Goal: Task Accomplishment & Management: Complete application form

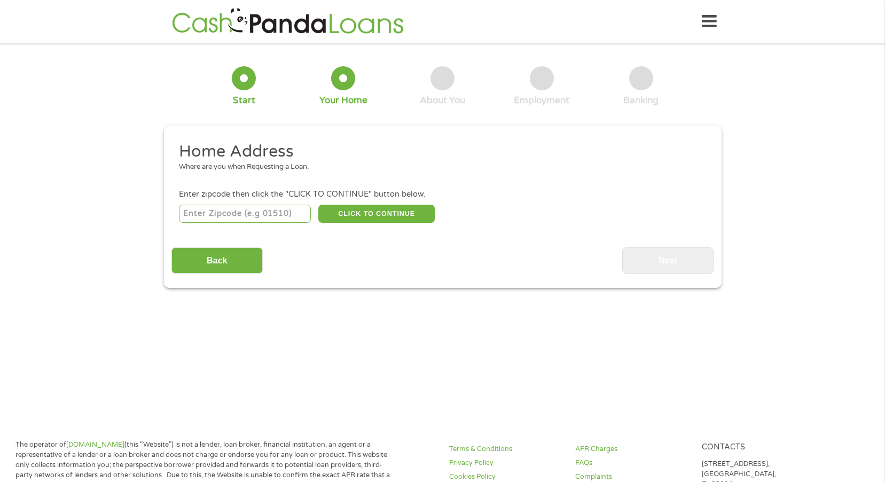
click at [227, 213] on input "number" at bounding box center [245, 214] width 132 height 18
type input "55114"
click at [390, 211] on button "CLICK TO CONTINUE" at bounding box center [376, 214] width 116 height 18
type input "55114"
type input "Saint [PERSON_NAME]"
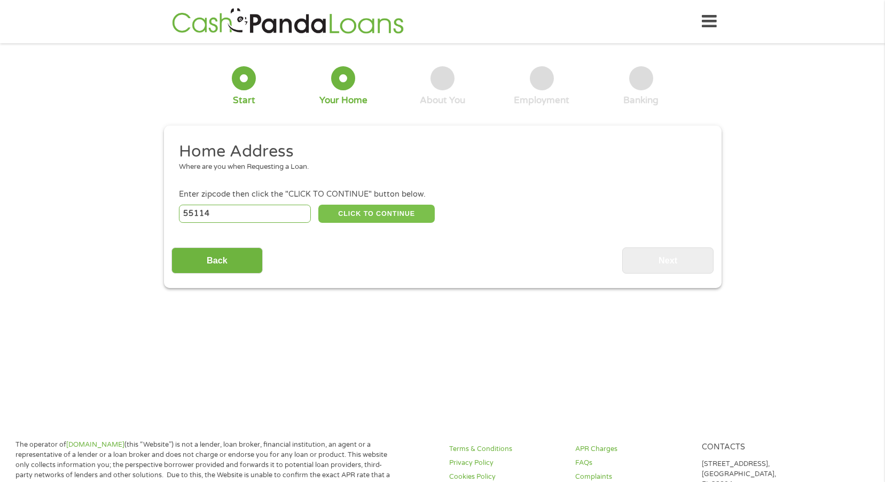
select select "[US_STATE]"
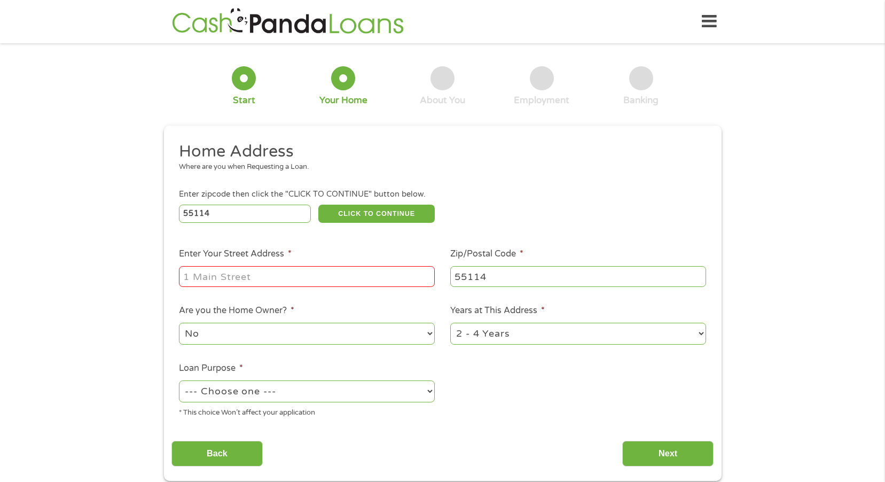
click at [190, 278] on input "Enter Your Street Address *" at bounding box center [307, 276] width 256 height 20
type input "[STREET_ADDRESS][PERSON_NAME]"
click at [700, 331] on select "1 Year or less 1 - 2 Years 2 - 4 Years Over 4 Years" at bounding box center [578, 334] width 256 height 22
select select "60months"
click at [450, 323] on select "1 Year or less 1 - 2 Years 2 - 4 Years Over 4 Years" at bounding box center [578, 334] width 256 height 22
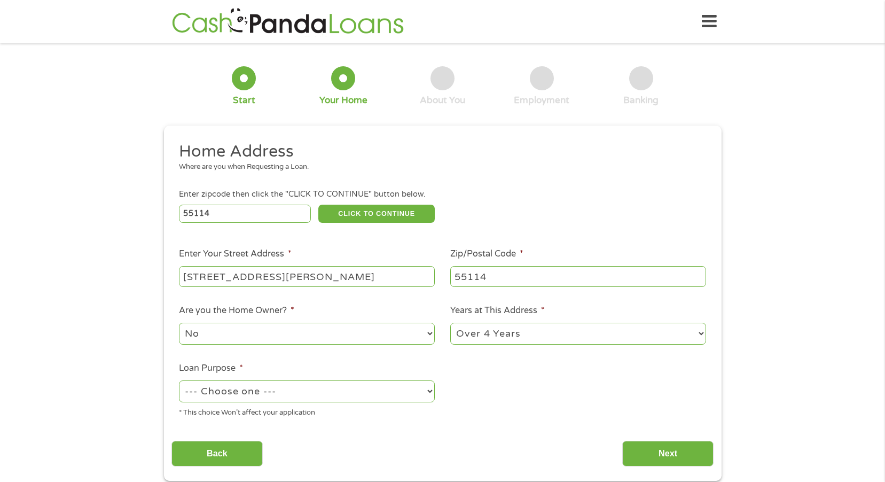
click at [428, 389] on select "--- Choose one --- Pay Bills Debt Consolidation Home Improvement Major Purchase…" at bounding box center [307, 391] width 256 height 22
select select "medicalexpenses"
click at [179, 380] on select "--- Choose one --- Pay Bills Debt Consolidation Home Improvement Major Purchase…" at bounding box center [307, 391] width 256 height 22
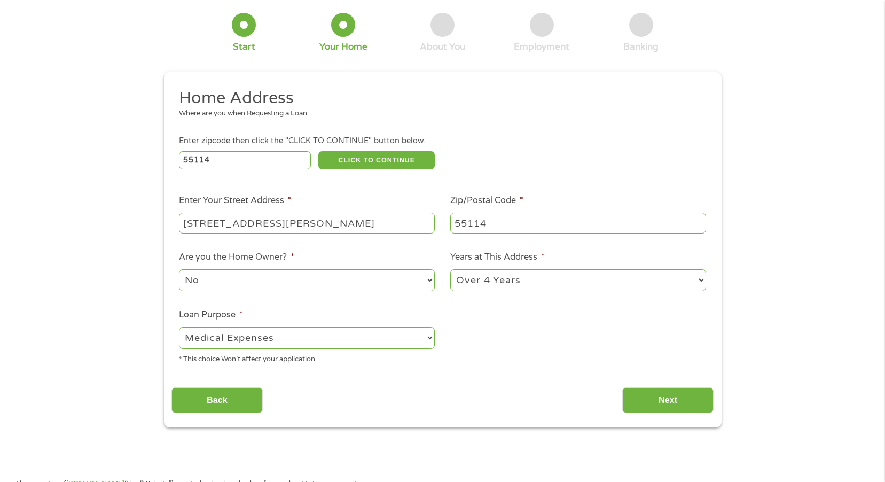
scroll to position [107, 0]
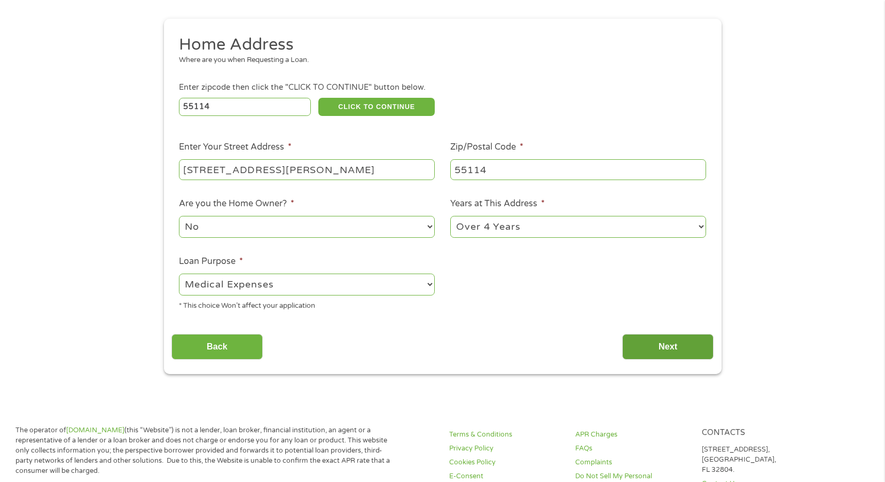
click at [672, 343] on input "Next" at bounding box center [667, 347] width 91 height 26
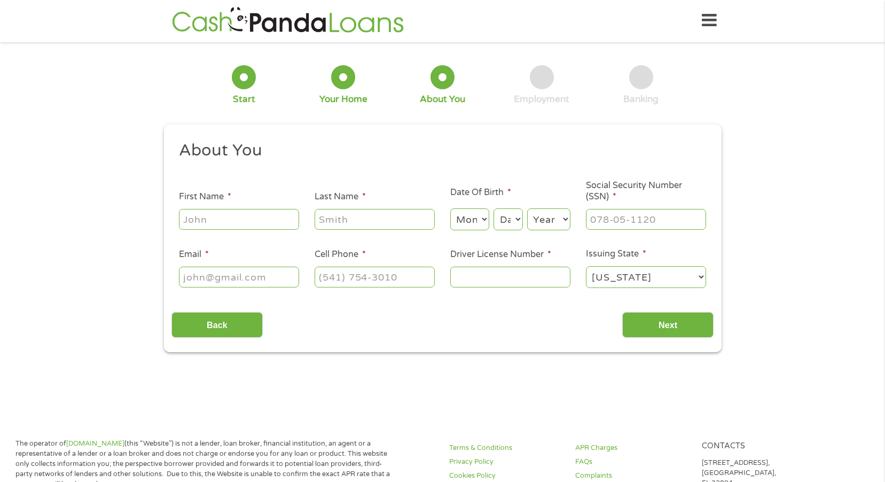
scroll to position [0, 0]
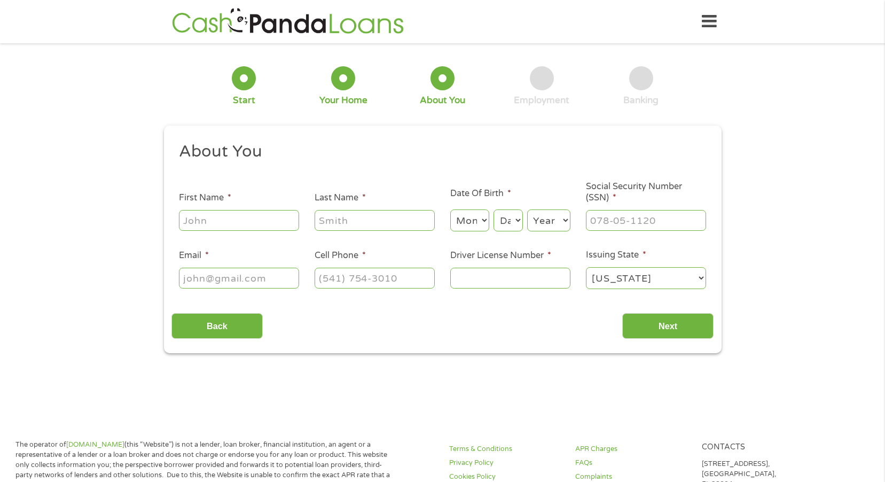
click at [194, 215] on input "First Name *" at bounding box center [239, 220] width 120 height 20
type input "[PERSON_NAME]"
click at [327, 217] on input "Last Name *" at bounding box center [375, 220] width 120 height 20
type input "Rollin"
click at [471, 224] on select "Month 1 2 3 4 5 6 7 8 9 10 11 12" at bounding box center [469, 220] width 39 height 22
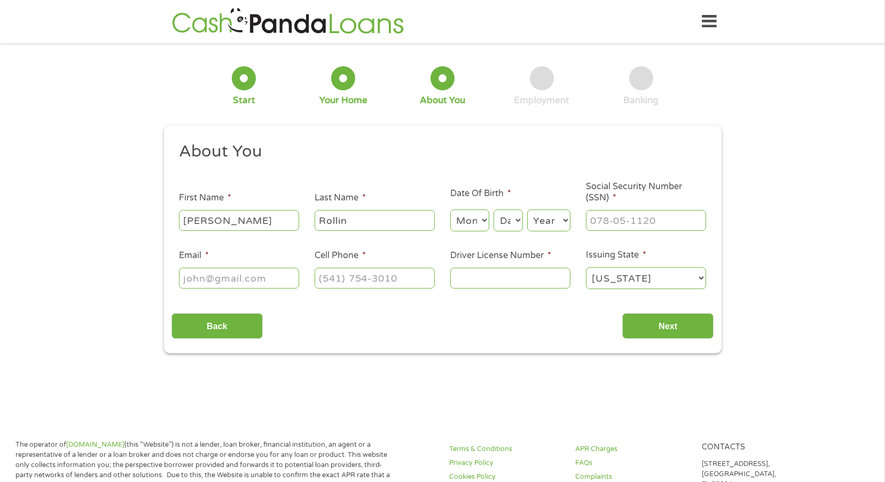
select select "3"
click at [450, 209] on select "Month 1 2 3 4 5 6 7 8 9 10 11 12" at bounding box center [469, 220] width 39 height 22
click at [519, 219] on select "Day 1 2 3 4 5 6 7 8 9 10 11 12 13 14 15 16 17 18 19 20 21 22 23 24 25 26 27 28 …" at bounding box center [507, 220] width 29 height 22
select select "21"
click at [493, 209] on select "Day 1 2 3 4 5 6 7 8 9 10 11 12 13 14 15 16 17 18 19 20 21 22 23 24 25 26 27 28 …" at bounding box center [507, 220] width 29 height 22
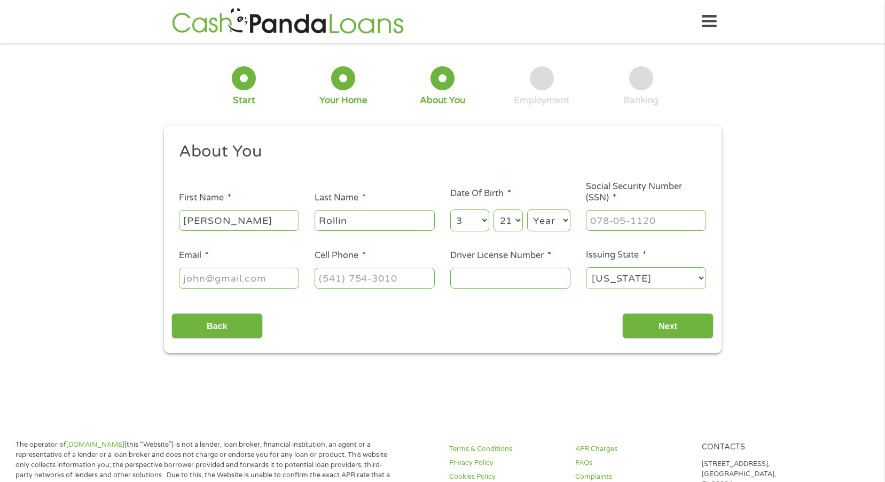
click at [566, 220] on select "Year [DATE] 2006 2005 2004 2003 2002 2001 2000 1999 1998 1997 1996 1995 1994 19…" at bounding box center [548, 220] width 43 height 22
select select "1957"
click at [527, 209] on select "Year [DATE] 2006 2005 2004 2003 2002 2001 2000 1999 1998 1997 1996 1995 1994 19…" at bounding box center [548, 220] width 43 height 22
click at [591, 217] on input "___-__-____" at bounding box center [646, 220] width 120 height 20
type input "471-78-7326"
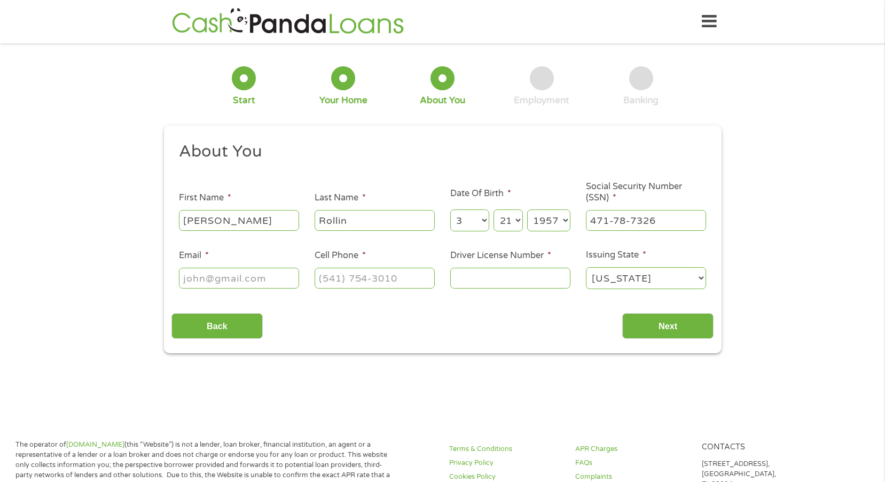
click at [194, 275] on input "Email *" at bounding box center [239, 278] width 120 height 20
type input "[PERSON_NAME][EMAIL_ADDRESS][DOMAIN_NAME]"
drag, startPoint x: 325, startPoint y: 273, endPoint x: 331, endPoint y: 275, distance: 6.3
click at [325, 272] on input "(___) ___-____" at bounding box center [375, 278] width 120 height 20
type input "[PHONE_NUMBER]"
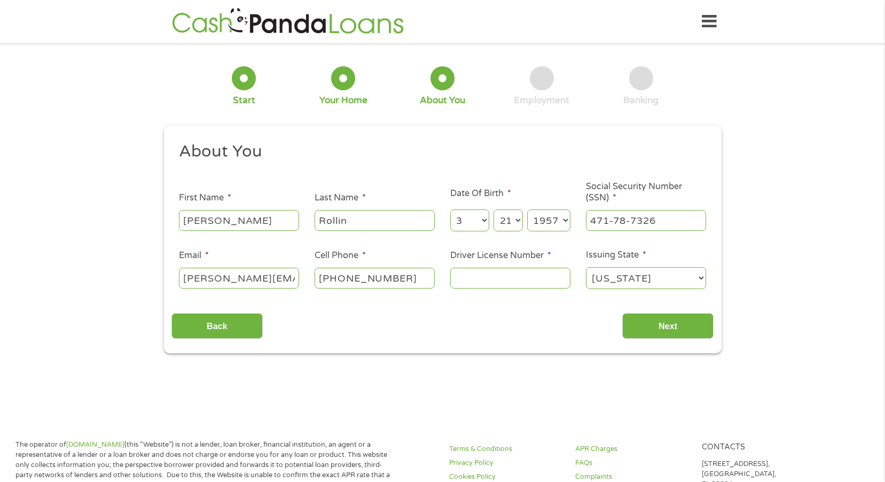
drag, startPoint x: 456, startPoint y: 277, endPoint x: 462, endPoint y: 280, distance: 7.2
click at [457, 277] on input "Driver License Number *" at bounding box center [510, 278] width 120 height 20
type input "T200214513402"
click at [672, 324] on input "Next" at bounding box center [667, 326] width 91 height 26
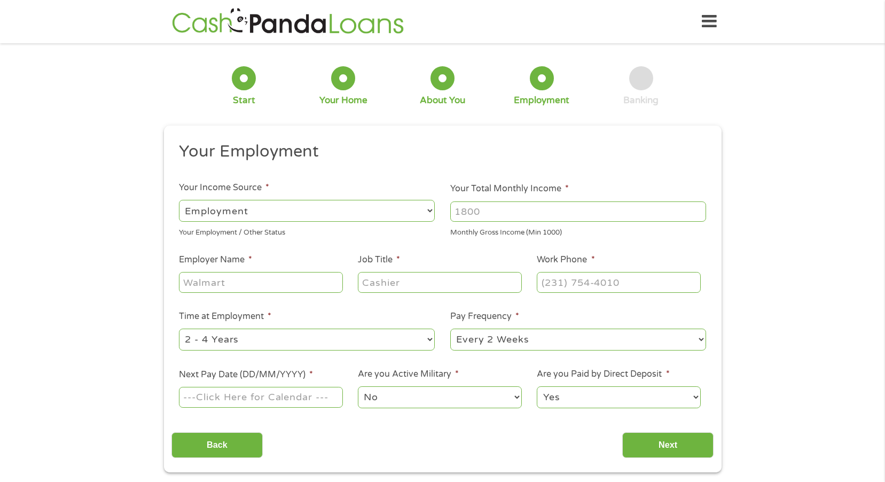
click at [429, 209] on select "--- Choose one --- Employment [DEMOGRAPHIC_DATA] Benefits" at bounding box center [307, 211] width 256 height 22
select select "benefits"
click at [179, 200] on select "--- Choose one --- Employment [DEMOGRAPHIC_DATA] Benefits" at bounding box center [307, 211] width 256 height 22
type input "Other"
type input "[PHONE_NUMBER]"
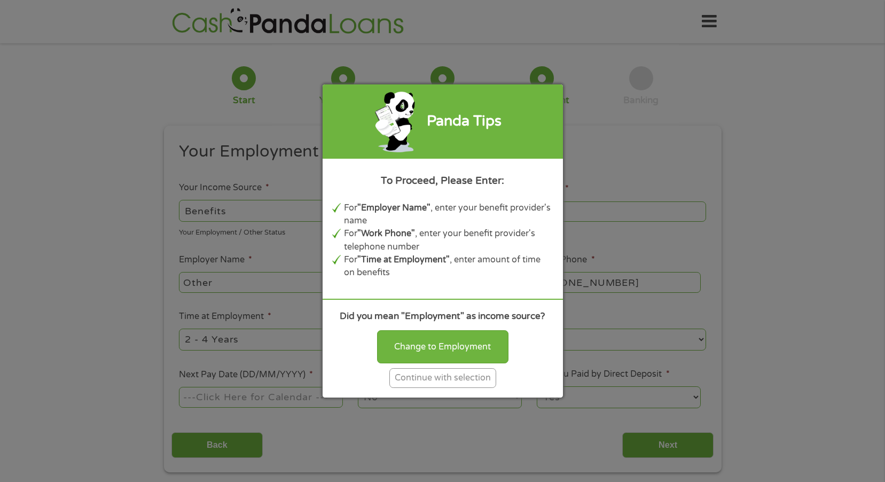
click at [456, 377] on div "Continue with selection" at bounding box center [442, 378] width 107 height 20
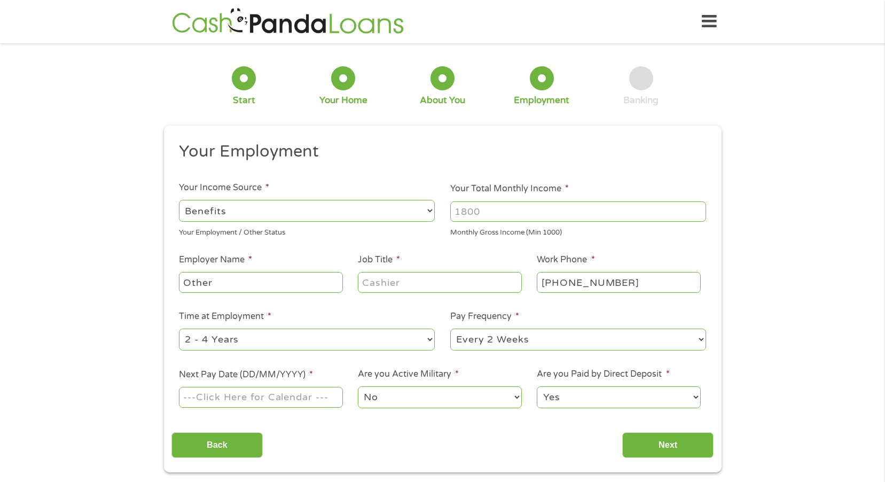
drag, startPoint x: 483, startPoint y: 210, endPoint x: 448, endPoint y: 208, distance: 34.8
click at [448, 210] on li "Your Total Monthly Income * Monthly Gross Income (Min 1000)" at bounding box center [578, 210] width 271 height 56
type input "3200"
click at [184, 282] on input "Other" at bounding box center [260, 282] width 163 height 20
drag, startPoint x: 308, startPoint y: 283, endPoint x: 273, endPoint y: 287, distance: 35.0
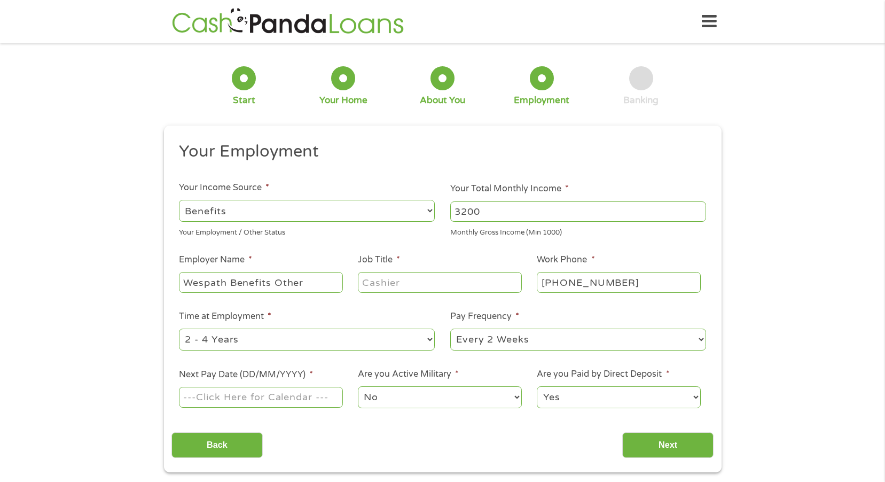
click at [272, 285] on input "Wespath Benefits Other" at bounding box center [260, 282] width 163 height 20
type input "Wespath Benefits & Investments"
drag, startPoint x: 367, startPoint y: 281, endPoint x: 373, endPoint y: 283, distance: 5.4
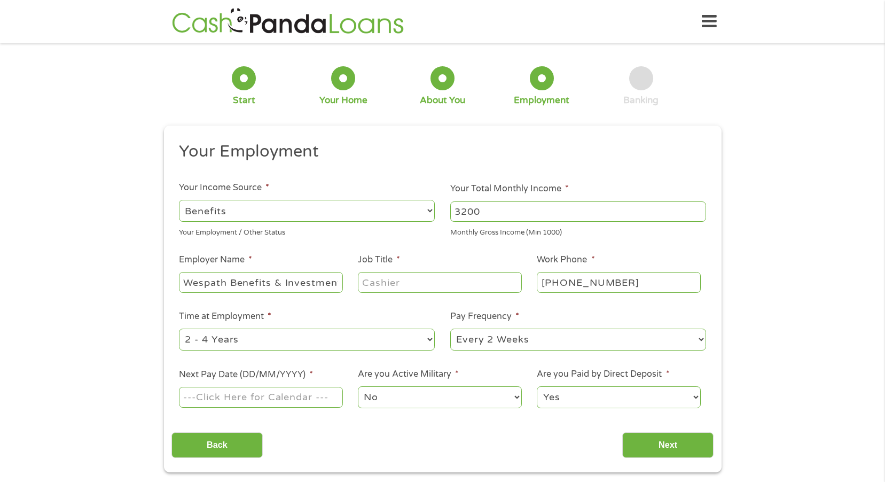
click at [368, 281] on input "Job Title *" at bounding box center [439, 282] width 163 height 20
type input "Minister"
type input "[PHONE_NUMBER]"
click at [429, 338] on select "--- Choose one --- 1 Year or less 1 - 2 Years 2 - 4 Years Over 4 Years" at bounding box center [307, 339] width 256 height 22
select select "60months"
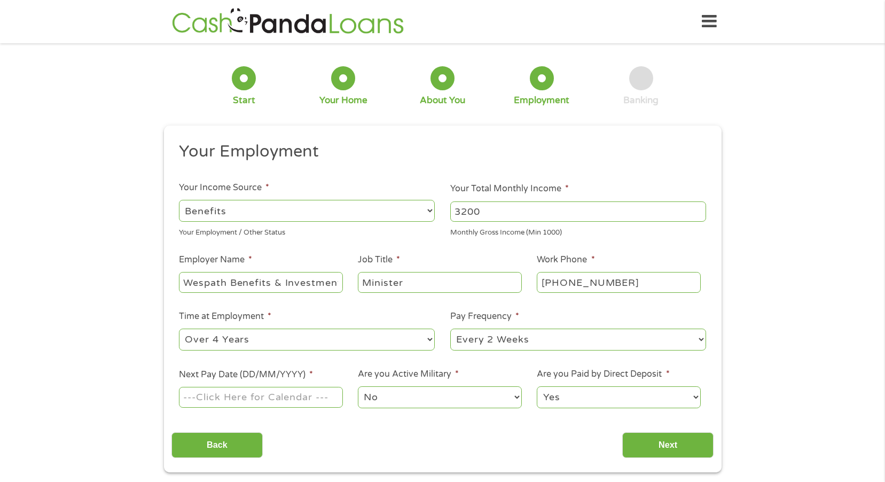
click at [179, 328] on select "--- Choose one --- 1 Year or less 1 - 2 Years 2 - 4 Years Over 4 Years" at bounding box center [307, 339] width 256 height 22
click at [702, 340] on select "--- Choose one --- Every 2 Weeks Every Week Monthly Semi-Monthly" at bounding box center [578, 339] width 256 height 22
select select "monthly"
click at [450, 328] on select "--- Choose one --- Every 2 Weeks Every Week Monthly Semi-Monthly" at bounding box center [578, 339] width 256 height 22
click at [311, 400] on input "Next Pay Date (DD/MM/YYYY) *" at bounding box center [260, 397] width 163 height 20
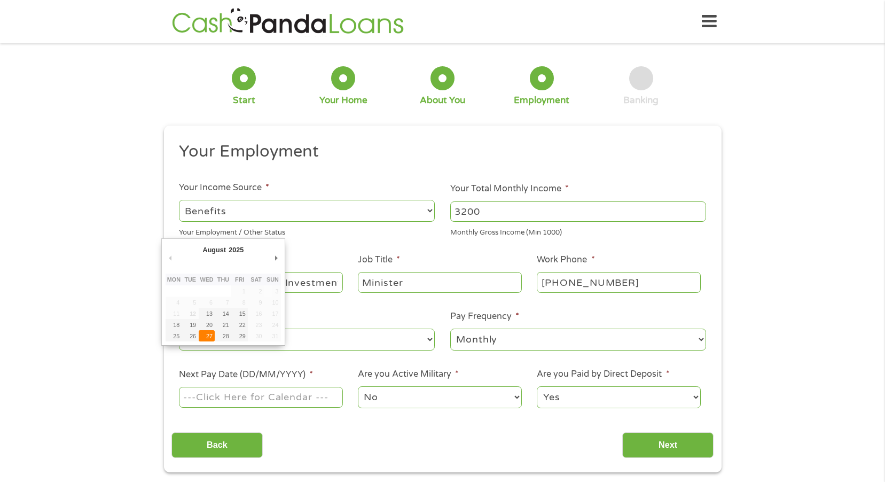
type input "[DATE]"
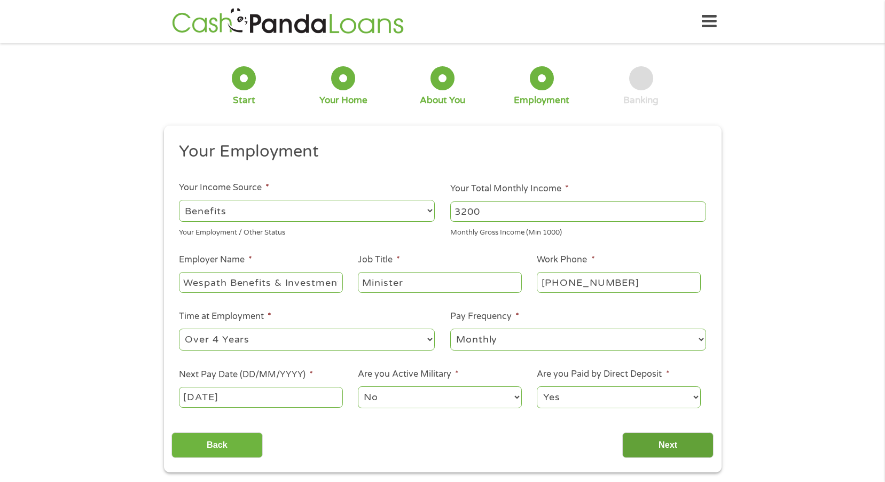
click at [677, 444] on input "Next" at bounding box center [667, 445] width 91 height 26
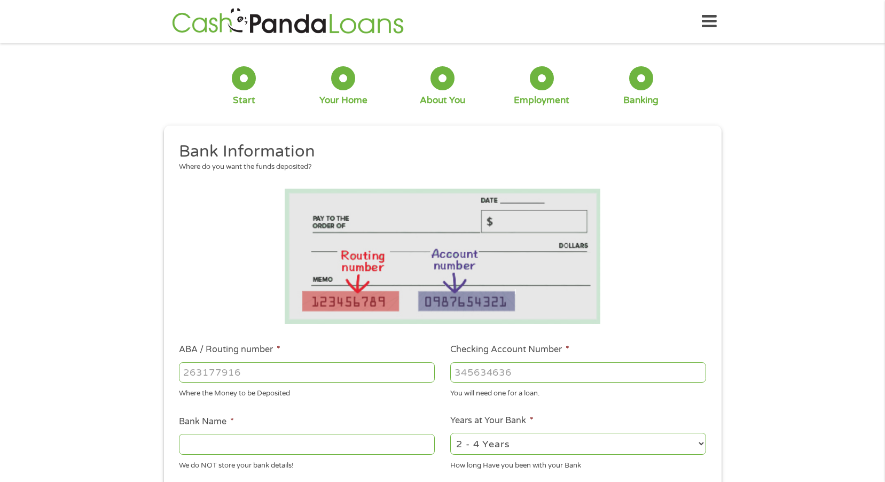
scroll to position [4, 4]
click at [185, 372] on input "ABA / Routing number *" at bounding box center [307, 372] width 256 height 20
type input "096001013"
type input "SUNRISE BANKS NATIONAL ASSOCIATION"
type input "096001013"
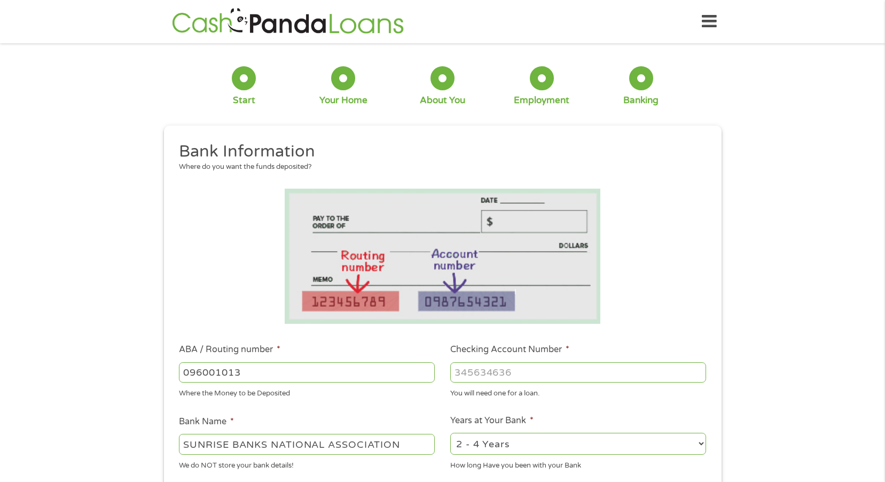
click at [453, 372] on input "Checking Account Number *" at bounding box center [578, 372] width 256 height 20
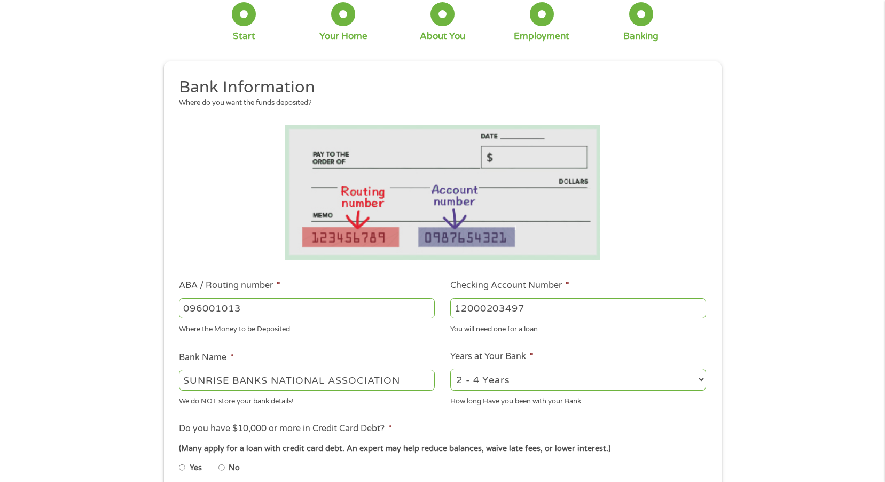
scroll to position [107, 0]
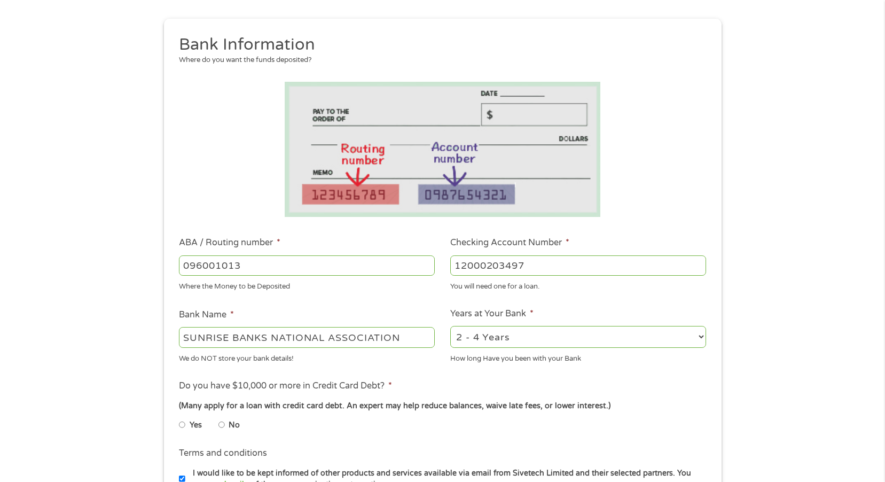
type input "12000203497"
click at [701, 337] on select "2 - 4 Years 6 - 12 Months 1 - 2 Years Over 4 Years" at bounding box center [578, 337] width 256 height 22
select select "24months"
click at [450, 326] on select "2 - 4 Years 6 - 12 Months 1 - 2 Years Over 4 Years" at bounding box center [578, 337] width 256 height 22
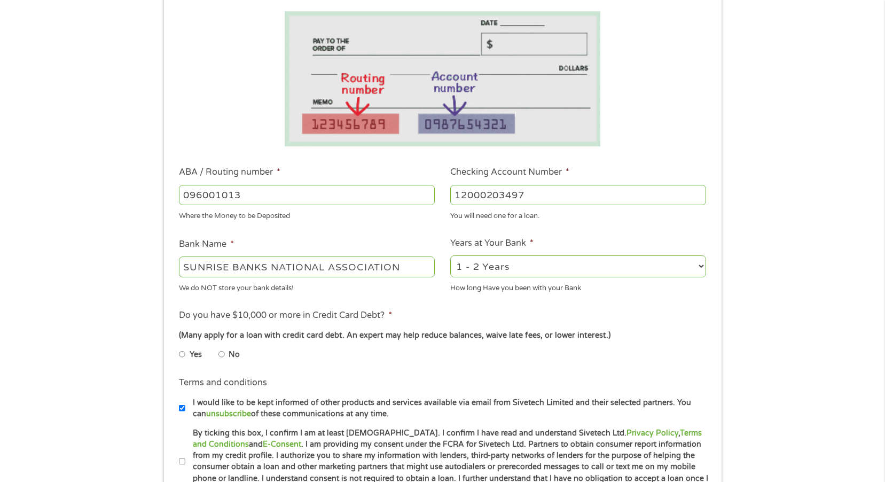
scroll to position [214, 0]
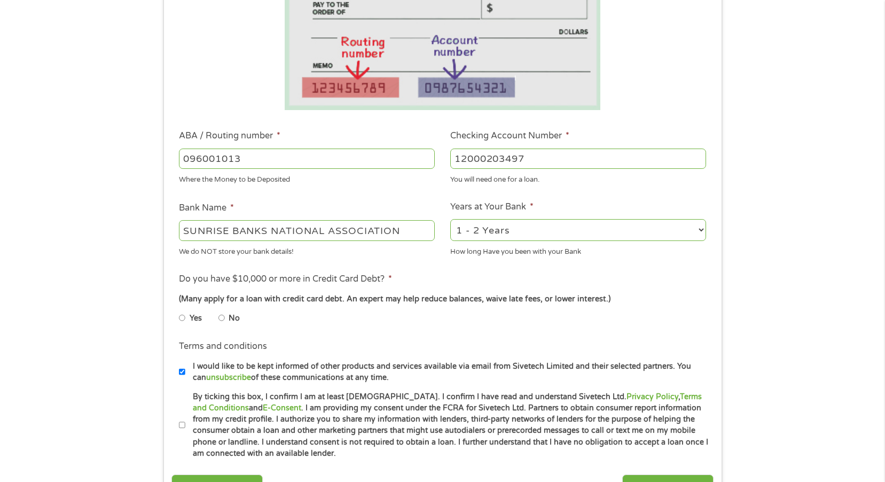
click at [183, 317] on input "Yes" at bounding box center [182, 317] width 6 height 17
radio input "true"
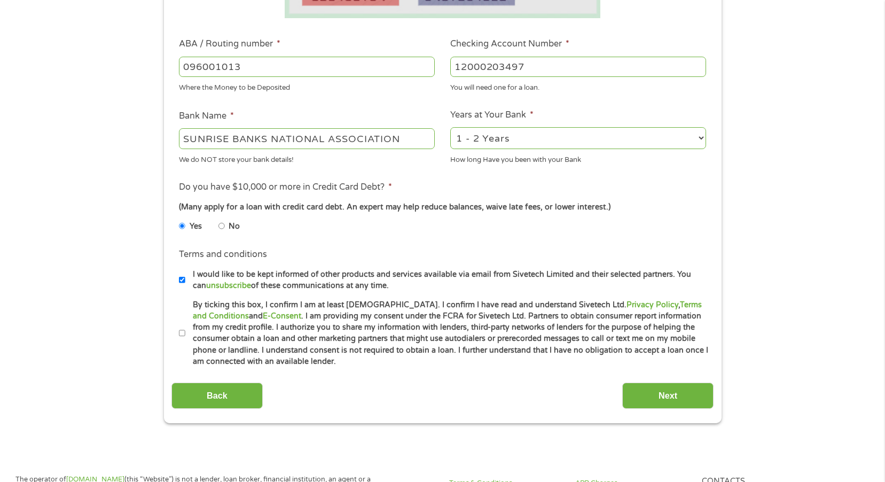
scroll to position [320, 0]
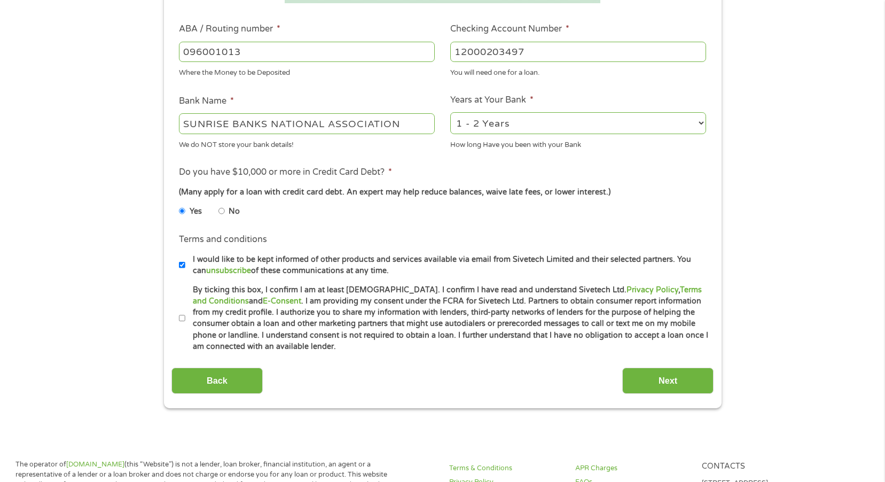
click at [182, 317] on input "By ticking this box, I confirm I am at least [DEMOGRAPHIC_DATA]. I confirm I ha…" at bounding box center [182, 318] width 6 height 17
checkbox input "true"
click at [664, 381] on input "Next" at bounding box center [667, 380] width 91 height 26
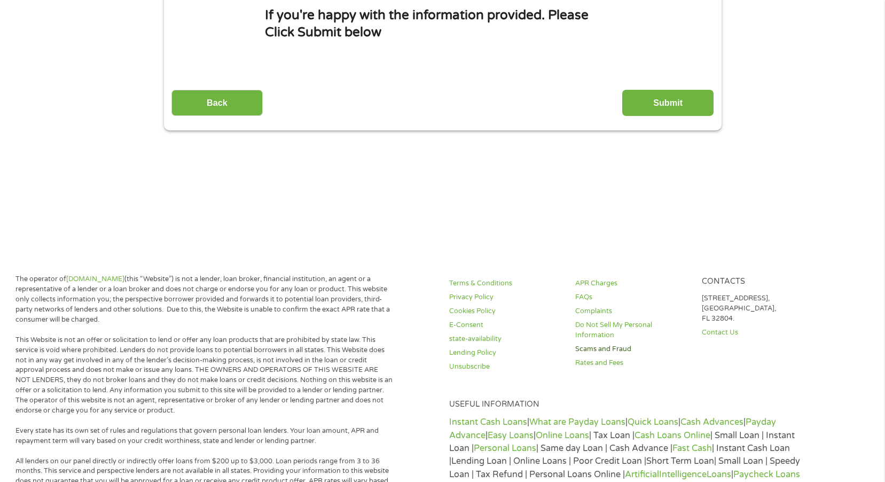
scroll to position [0, 0]
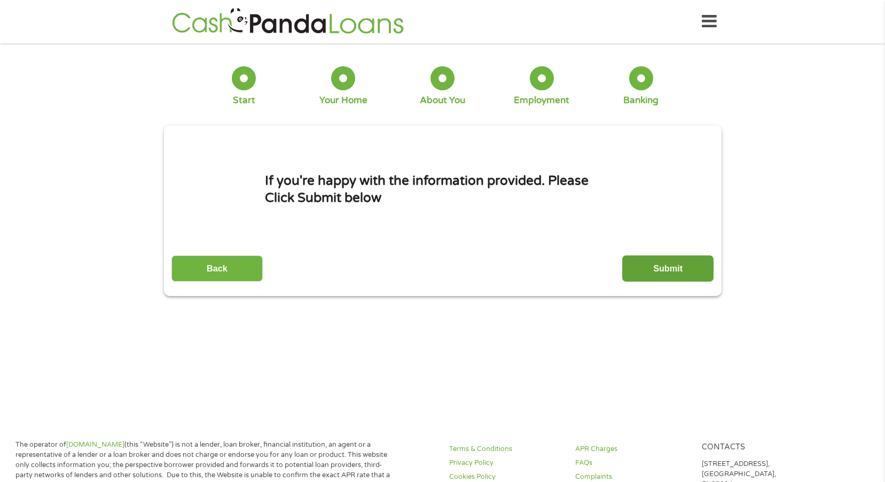
click at [660, 264] on input "Submit" at bounding box center [667, 268] width 91 height 26
